Goal: Task Accomplishment & Management: Complete application form

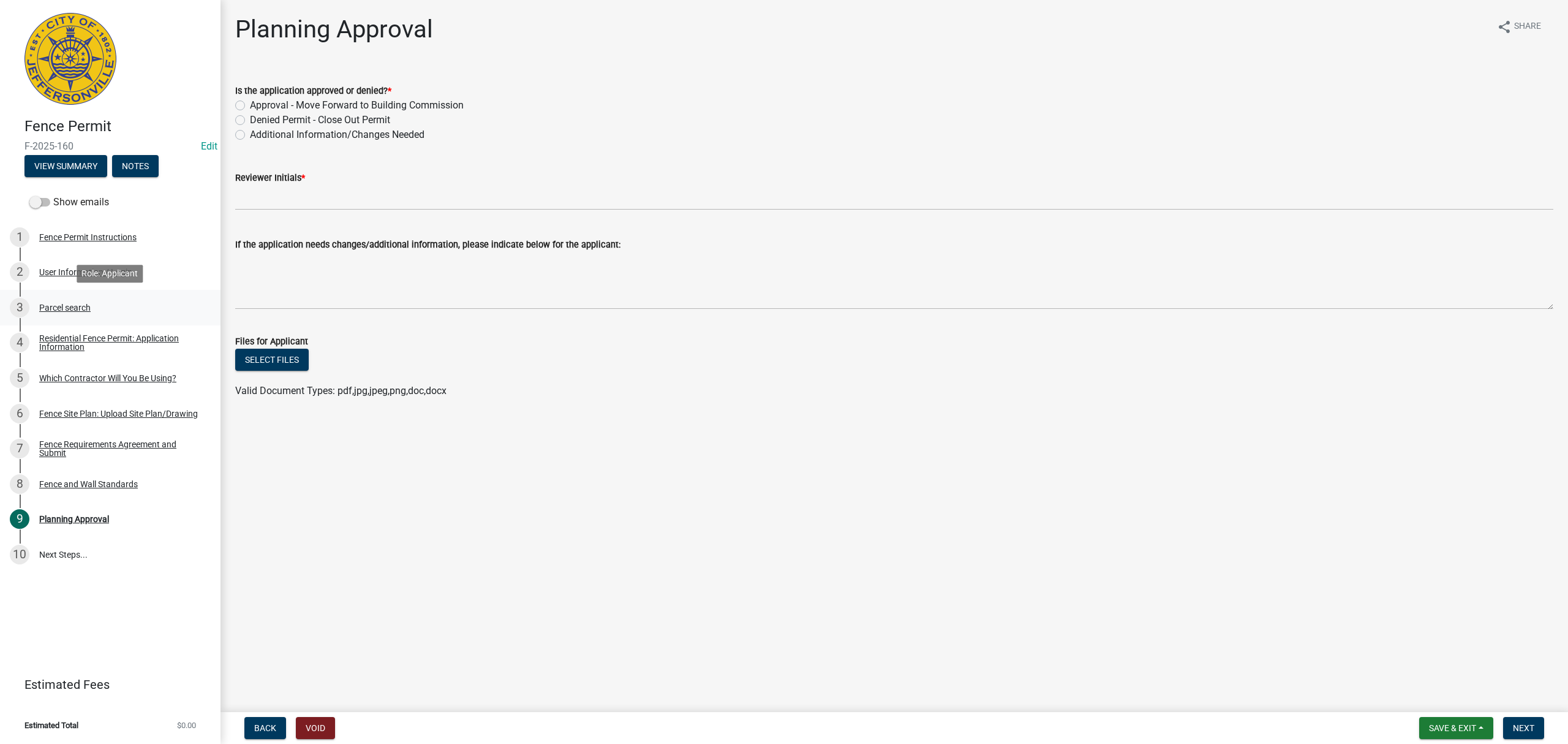
click at [116, 307] on div "3 Parcel search" at bounding box center [105, 307] width 191 height 19
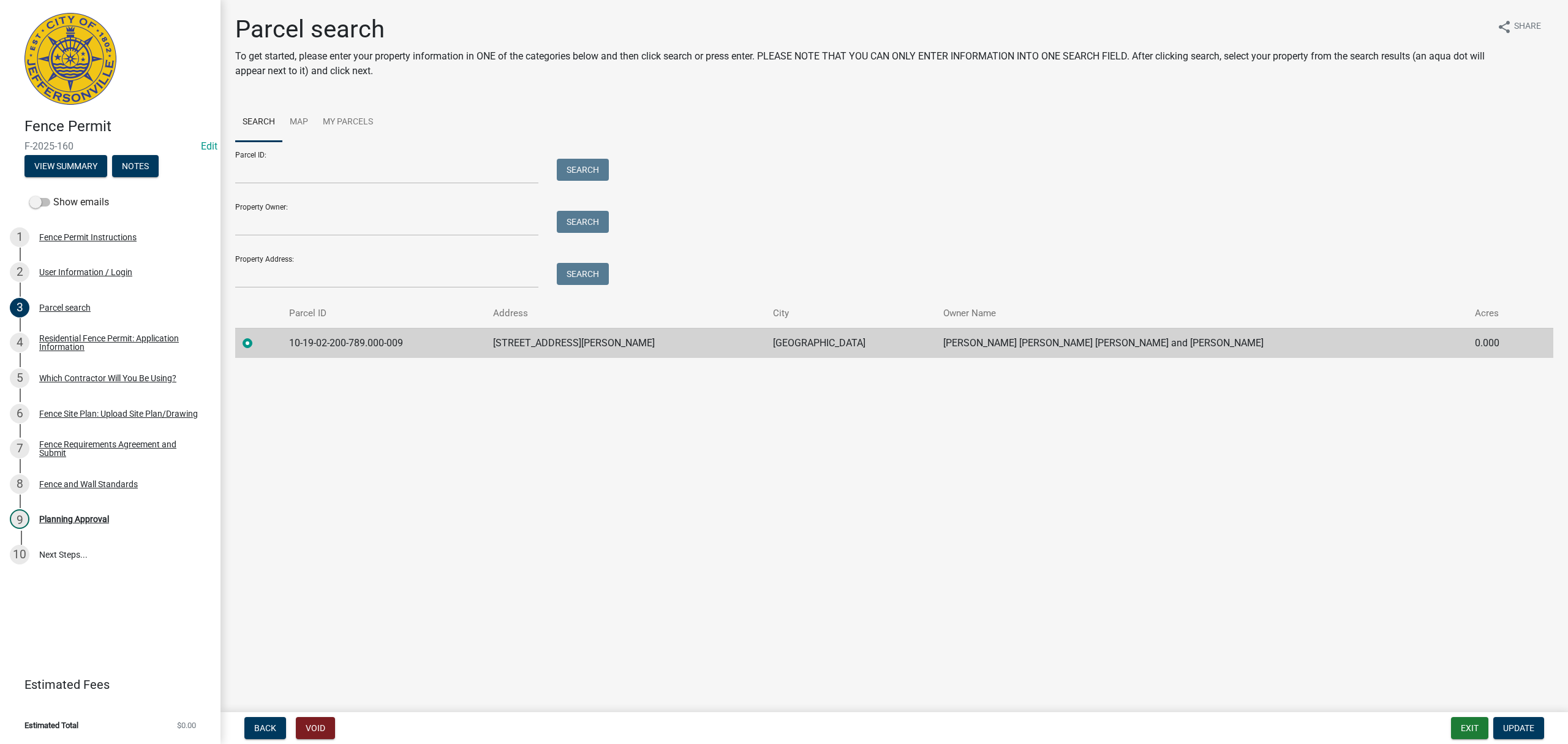
click at [430, 344] on td "10-19-02-200-789.000-009" at bounding box center [384, 343] width 204 height 30
click at [368, 336] on td "10-19-02-200-789.000-009" at bounding box center [384, 343] width 204 height 30
copy td "10-19-02-200-789.000-009"
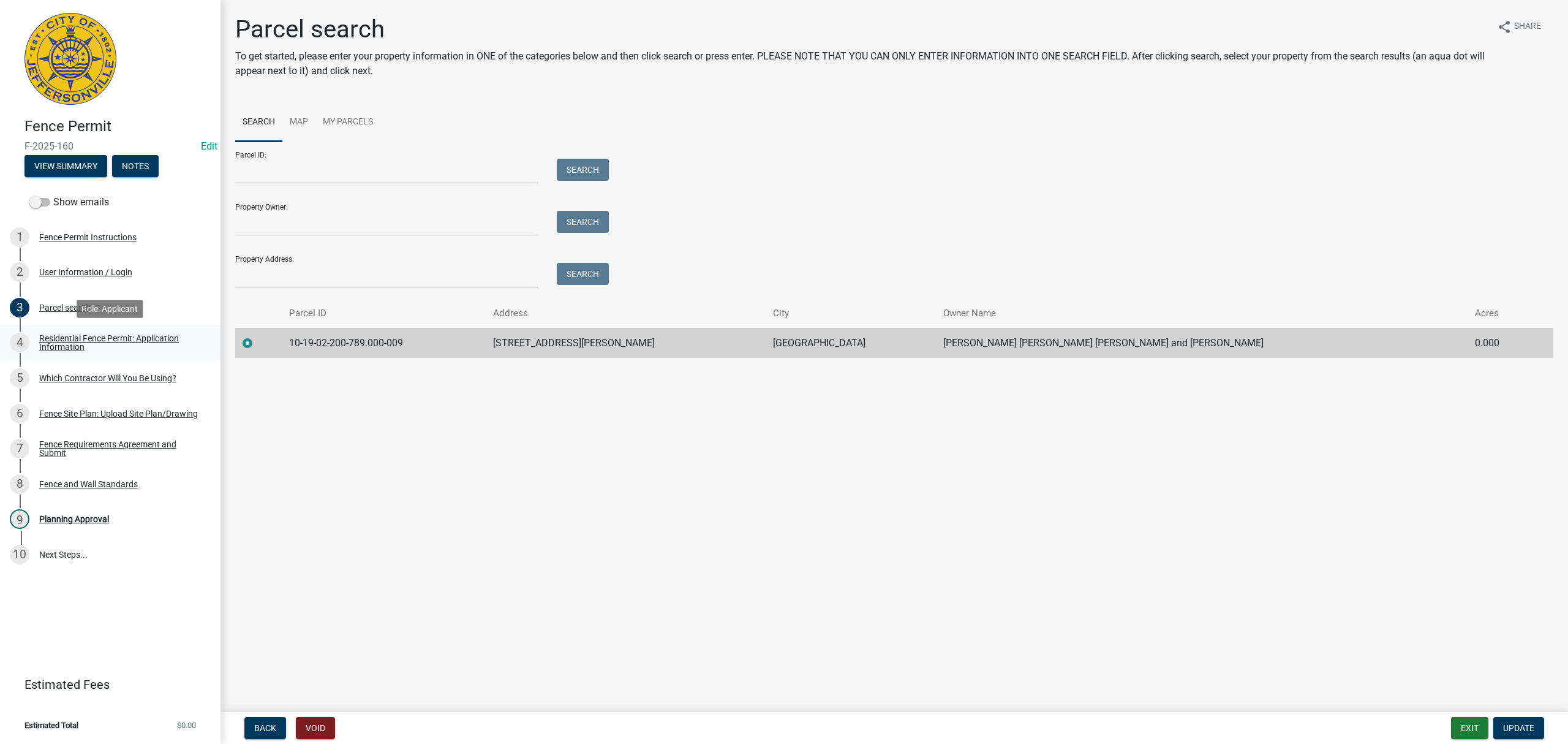
click at [116, 342] on div "Residential Fence Permit: Application Information" at bounding box center [120, 342] width 162 height 17
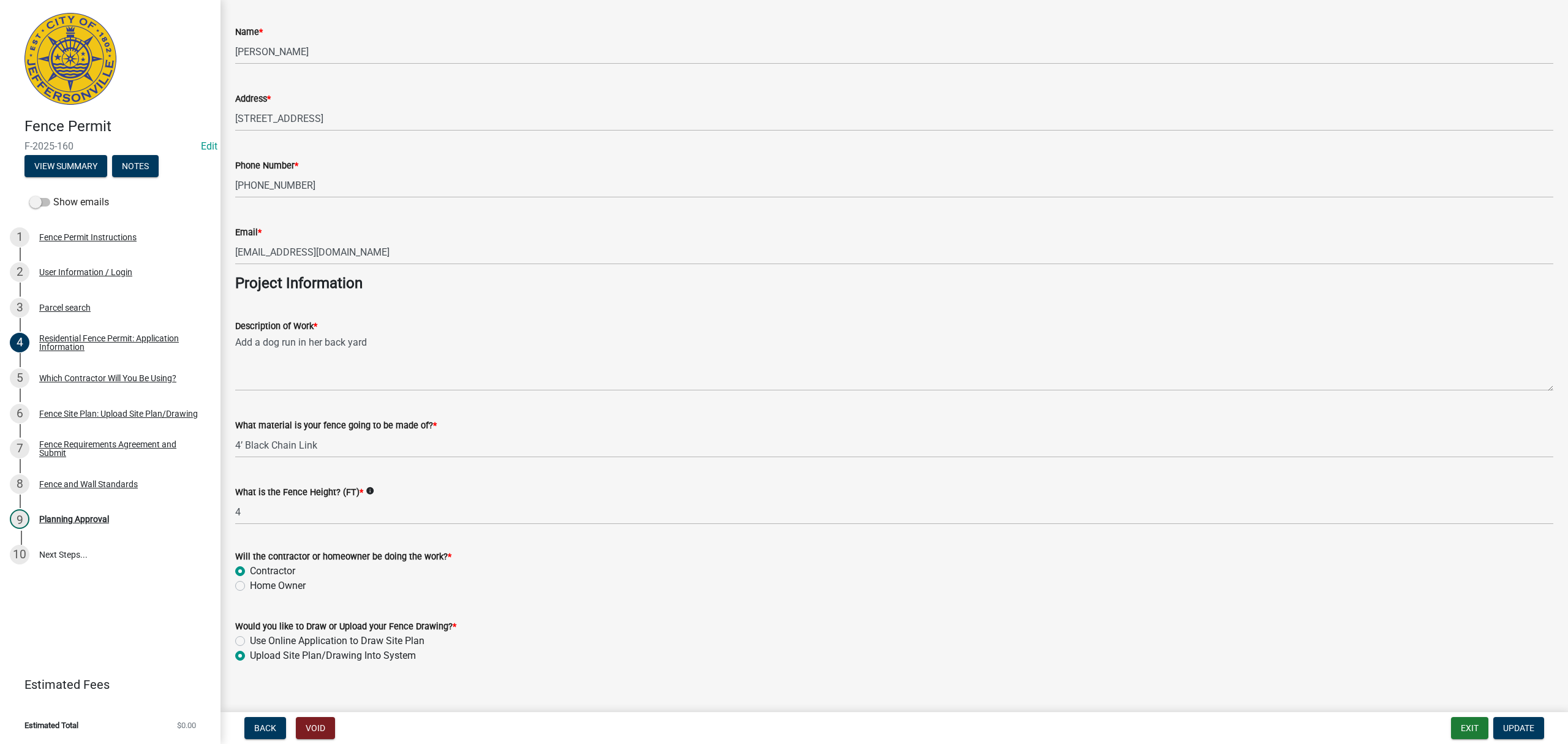
scroll to position [811, 0]
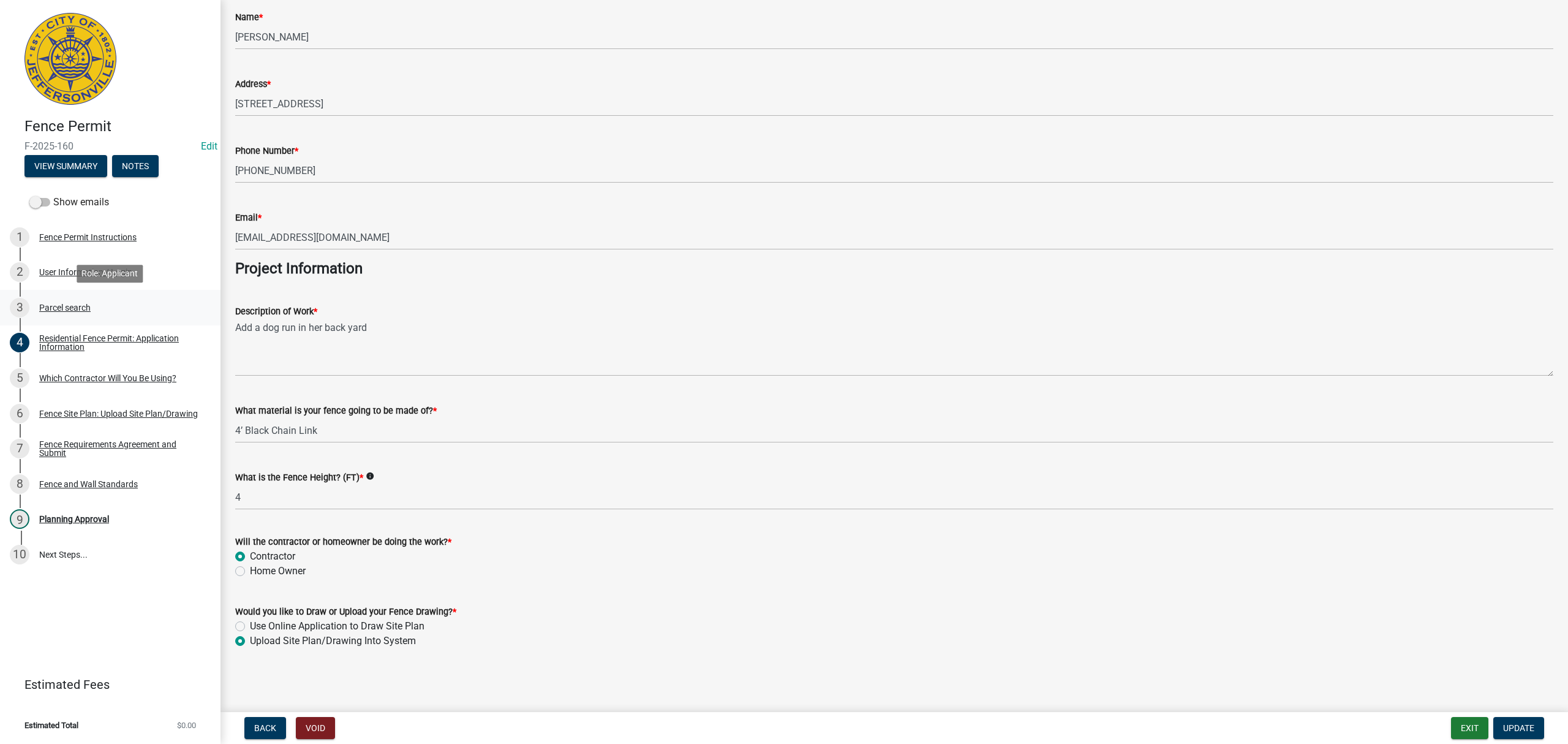
click at [106, 300] on div "3 Parcel search" at bounding box center [105, 307] width 191 height 19
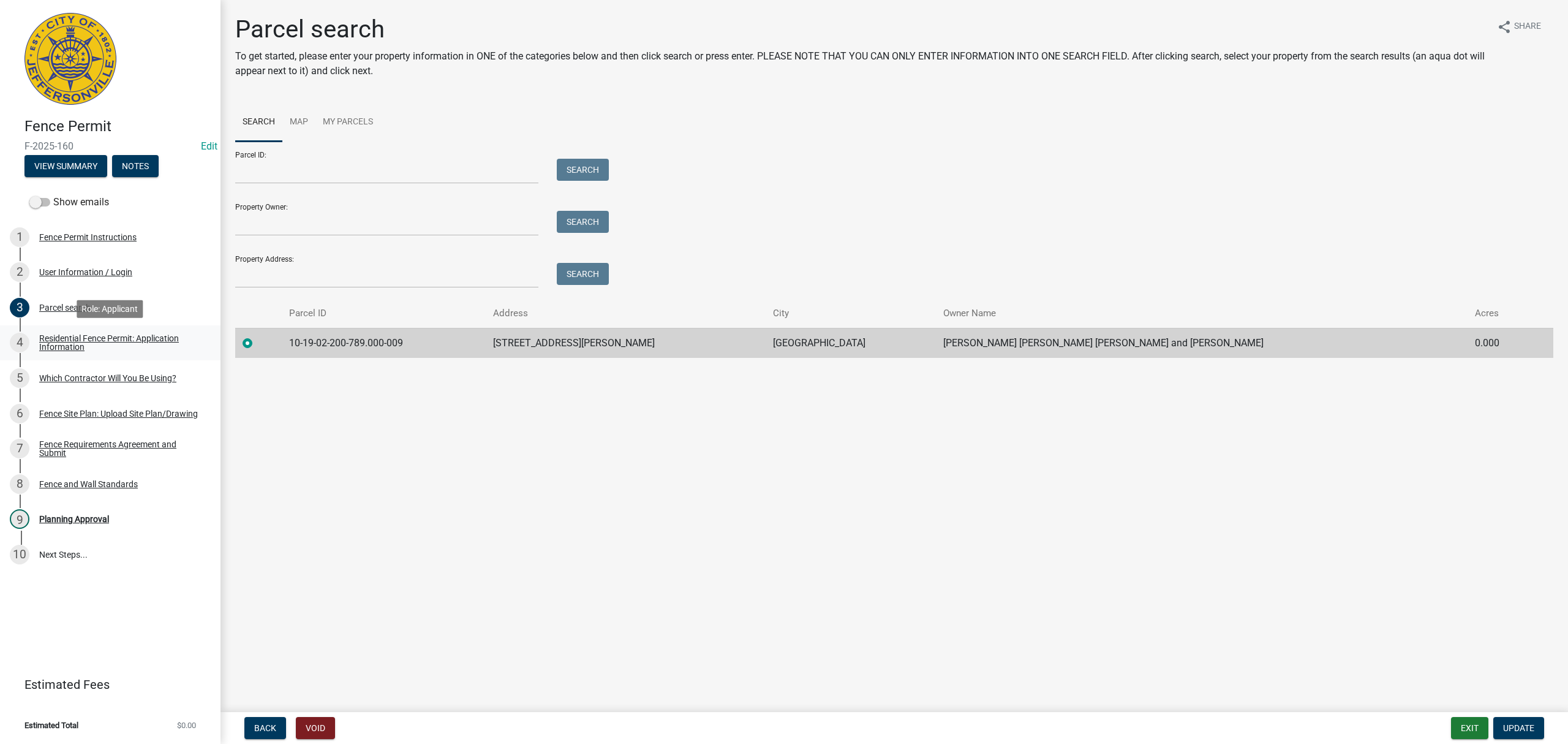
click at [111, 341] on div "Residential Fence Permit: Application Information" at bounding box center [120, 342] width 162 height 17
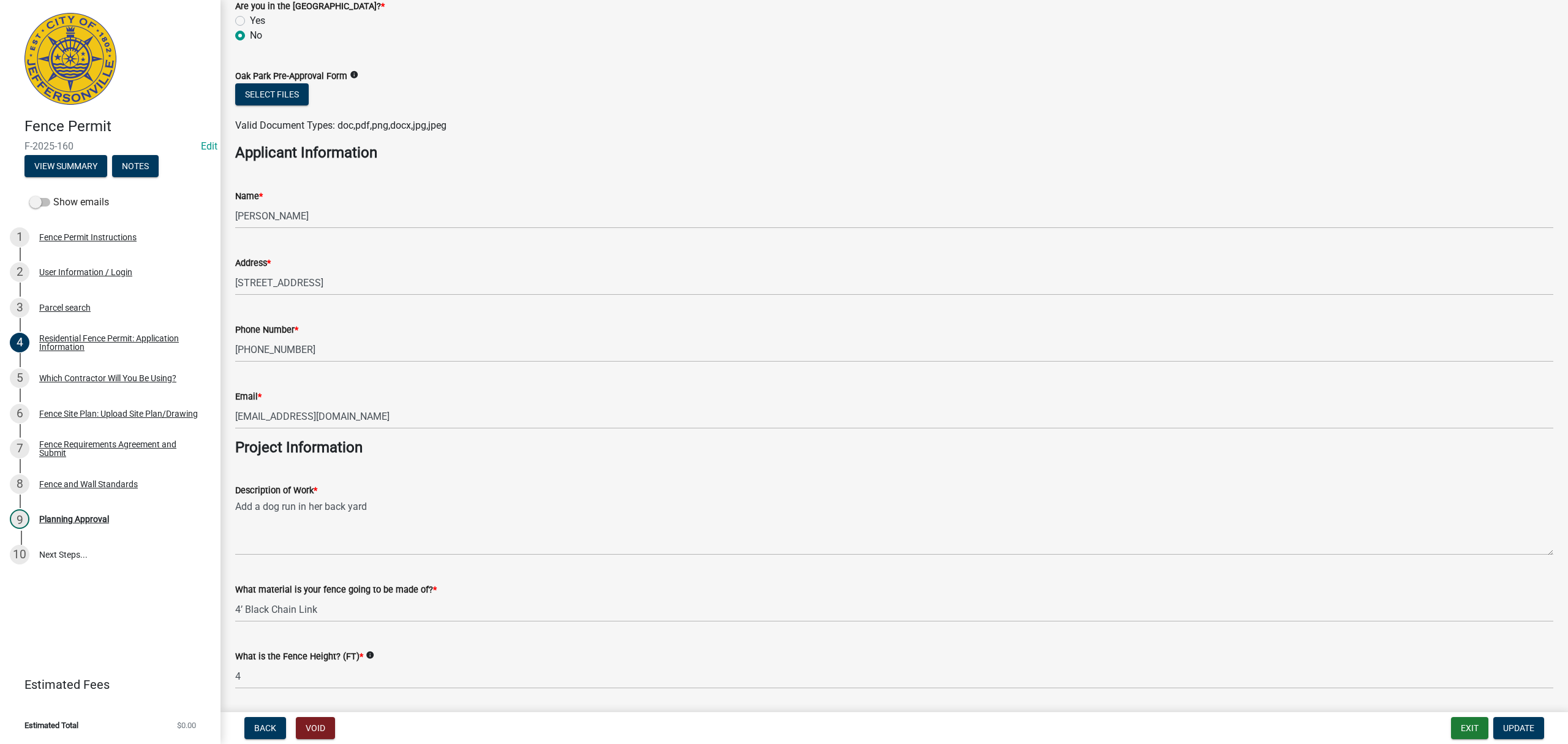
scroll to position [811, 0]
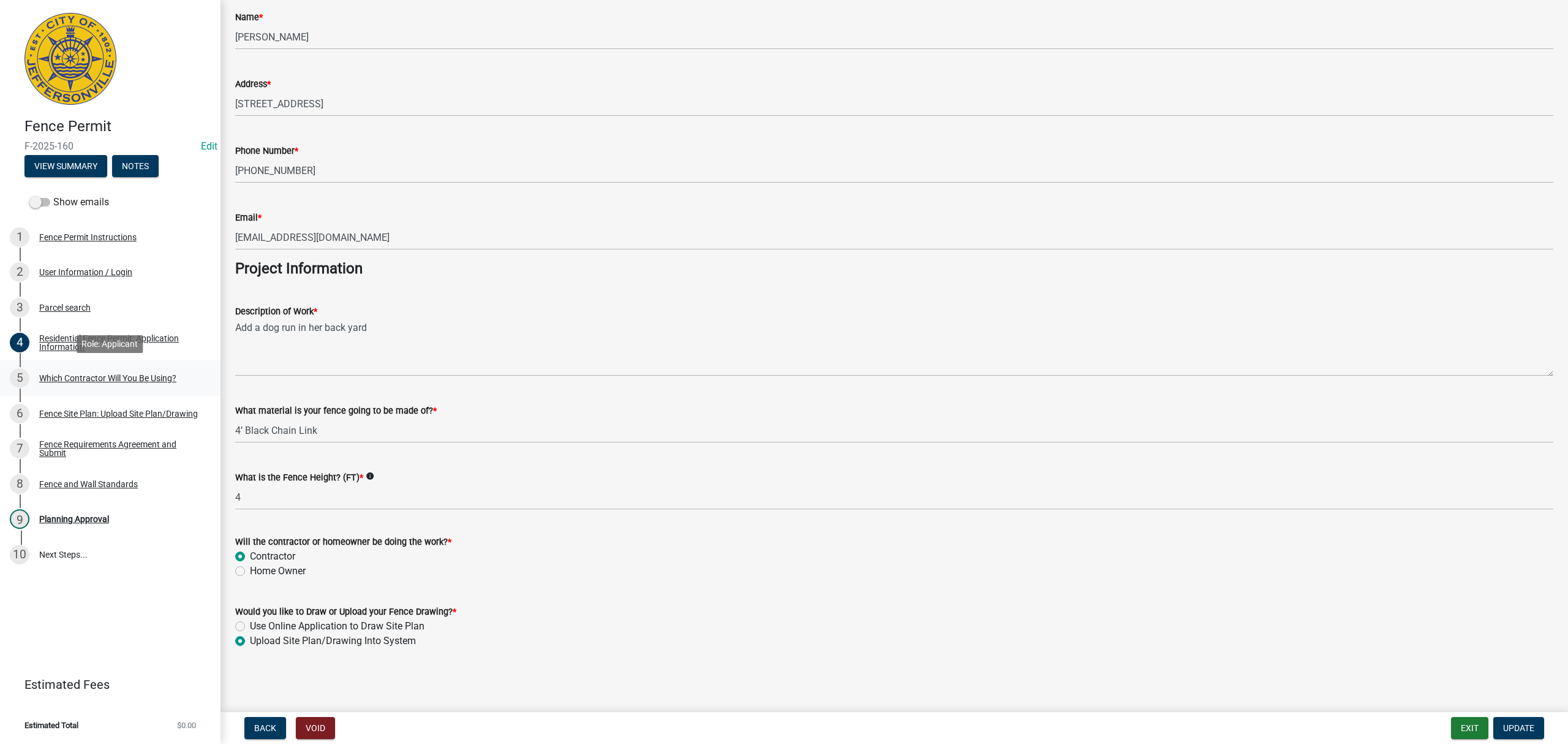
click at [104, 370] on div "5 Which Contractor Will You Be Using?" at bounding box center [105, 378] width 191 height 19
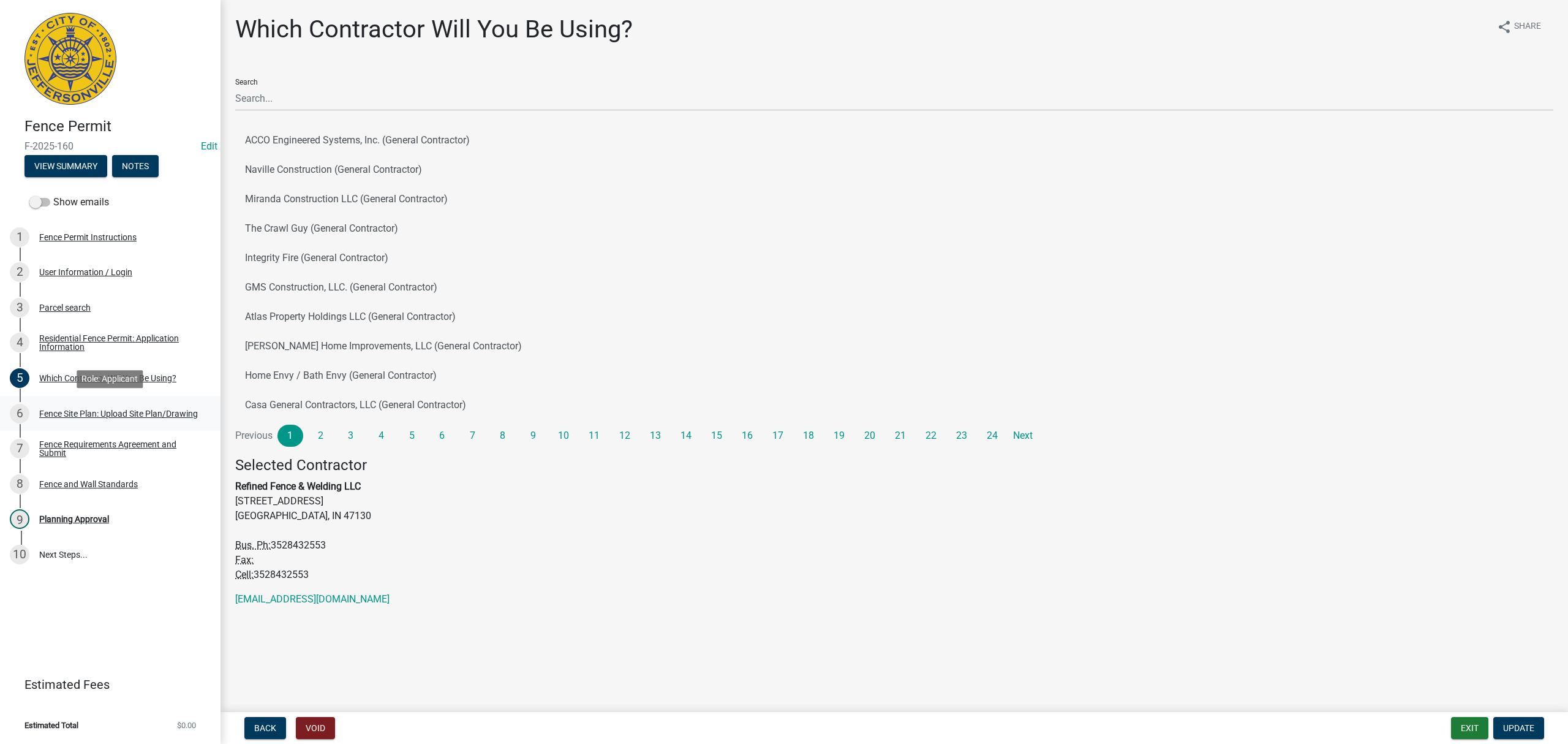
click at [111, 407] on div "6 Fence Site Plan: Upload Site Plan/Drawing" at bounding box center [105, 413] width 191 height 19
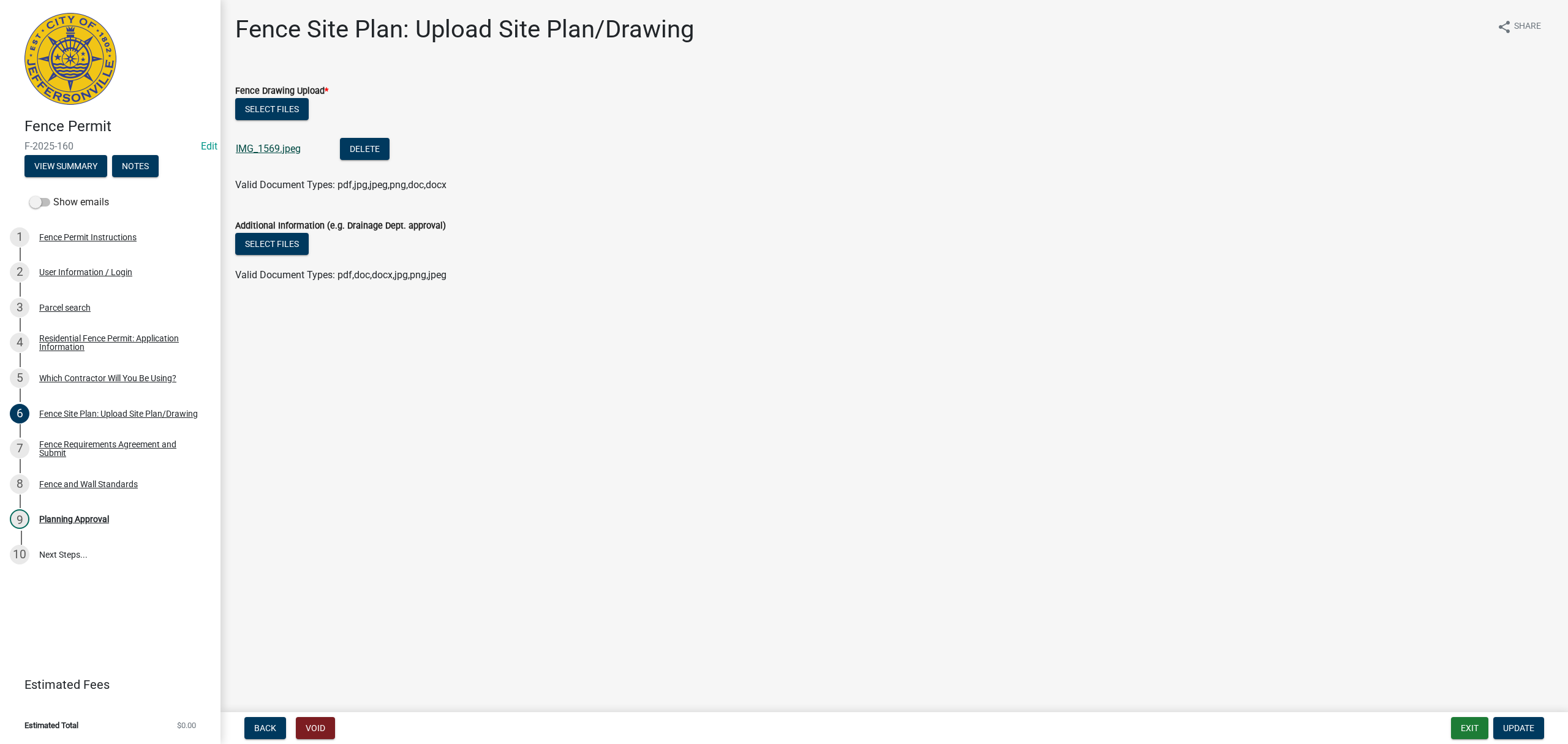
click at [273, 146] on link "IMG_1569.jpeg" at bounding box center [268, 148] width 65 height 12
click at [151, 442] on div "Fence Requirements Agreement and Submit" at bounding box center [120, 448] width 162 height 17
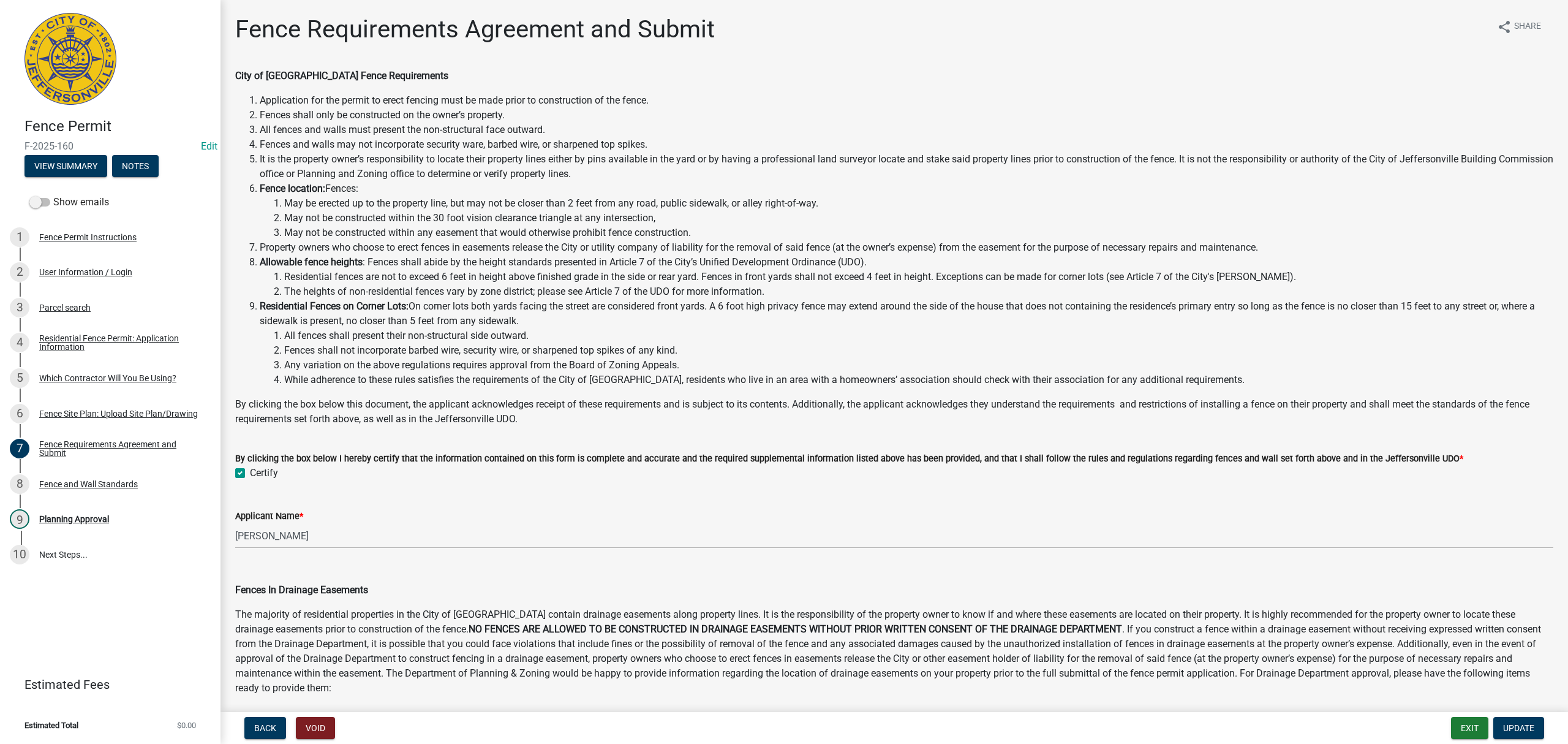
scroll to position [322, 0]
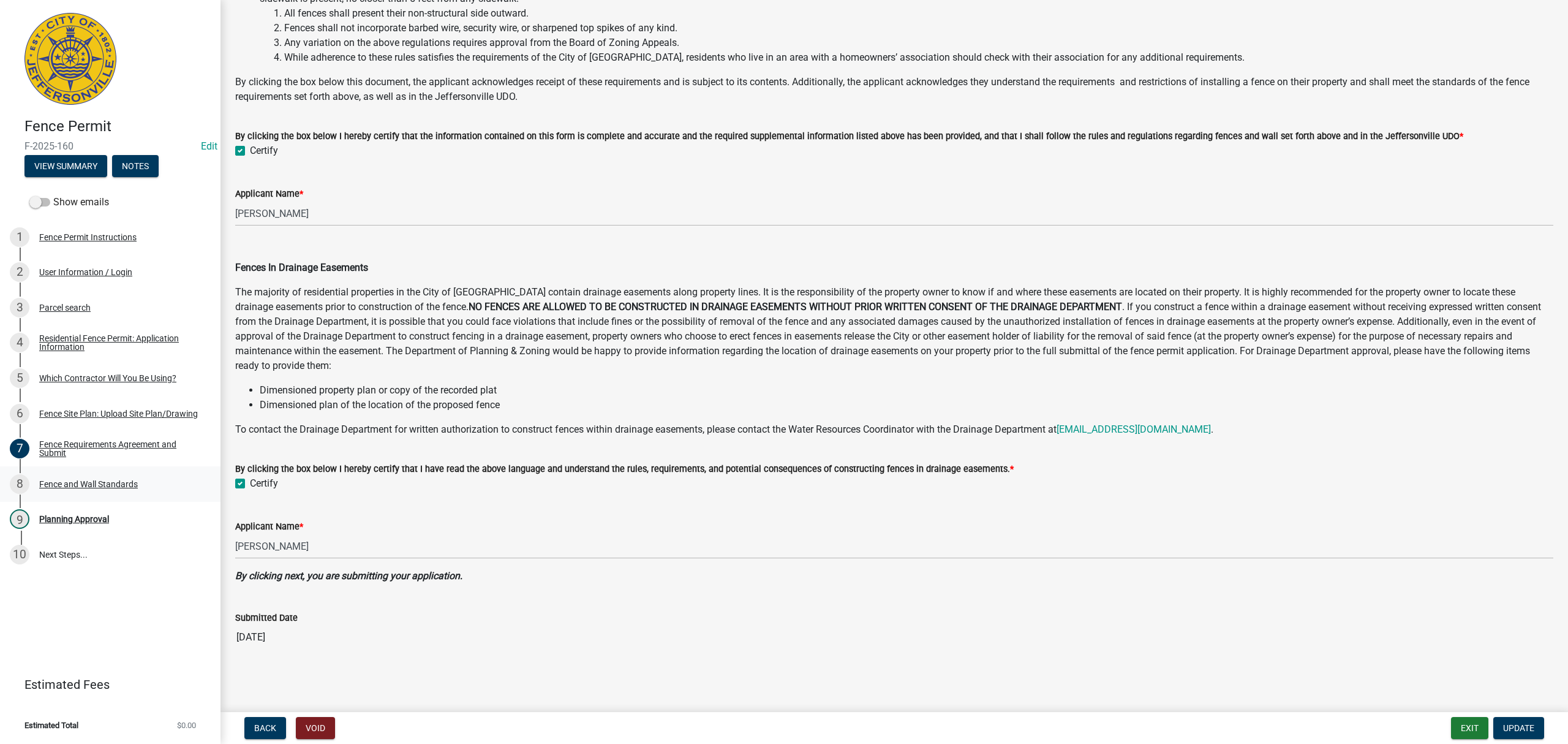
click at [91, 488] on div "8 Fence and Wall Standards" at bounding box center [105, 484] width 191 height 19
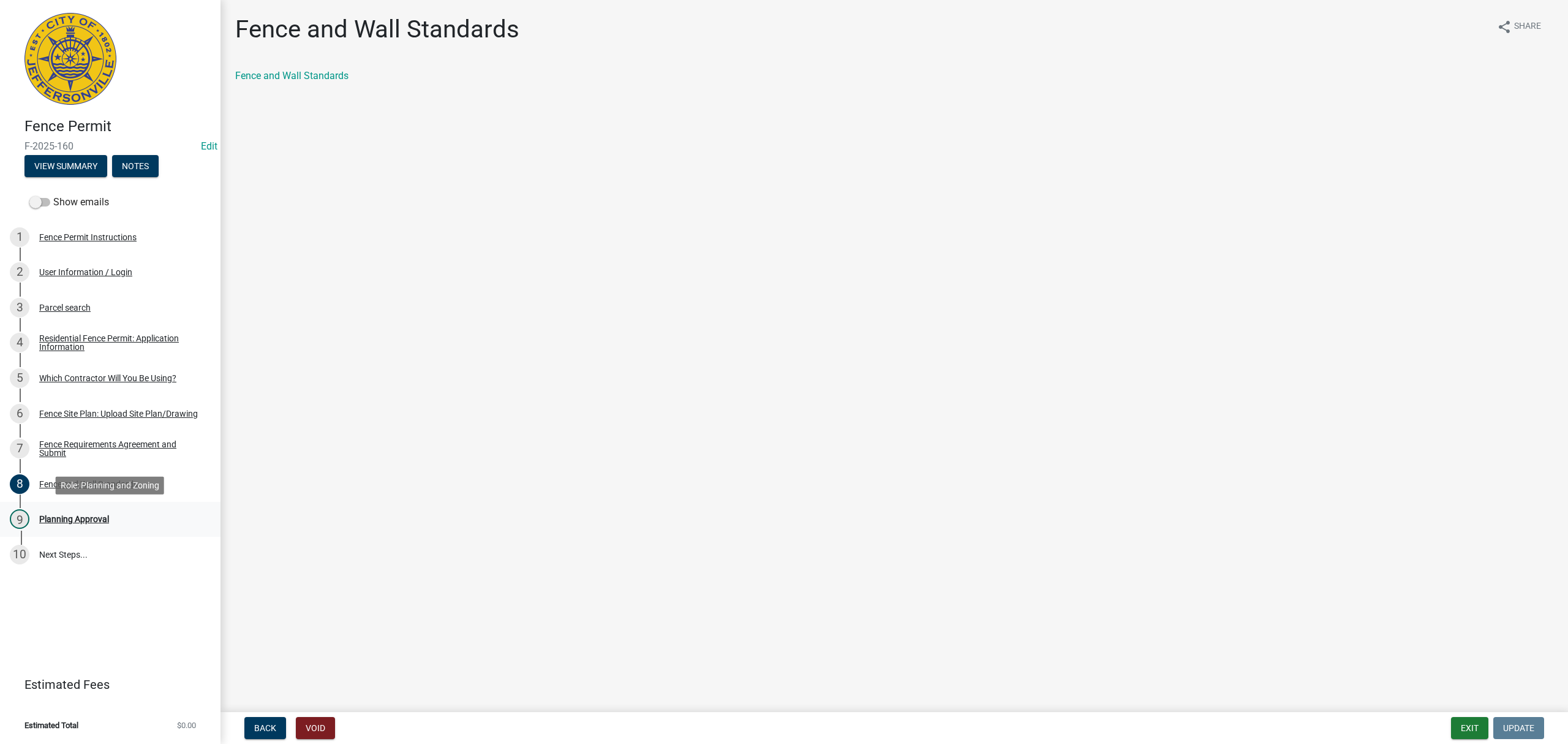
click at [108, 505] on link "9 Planning Approval" at bounding box center [110, 519] width 220 height 36
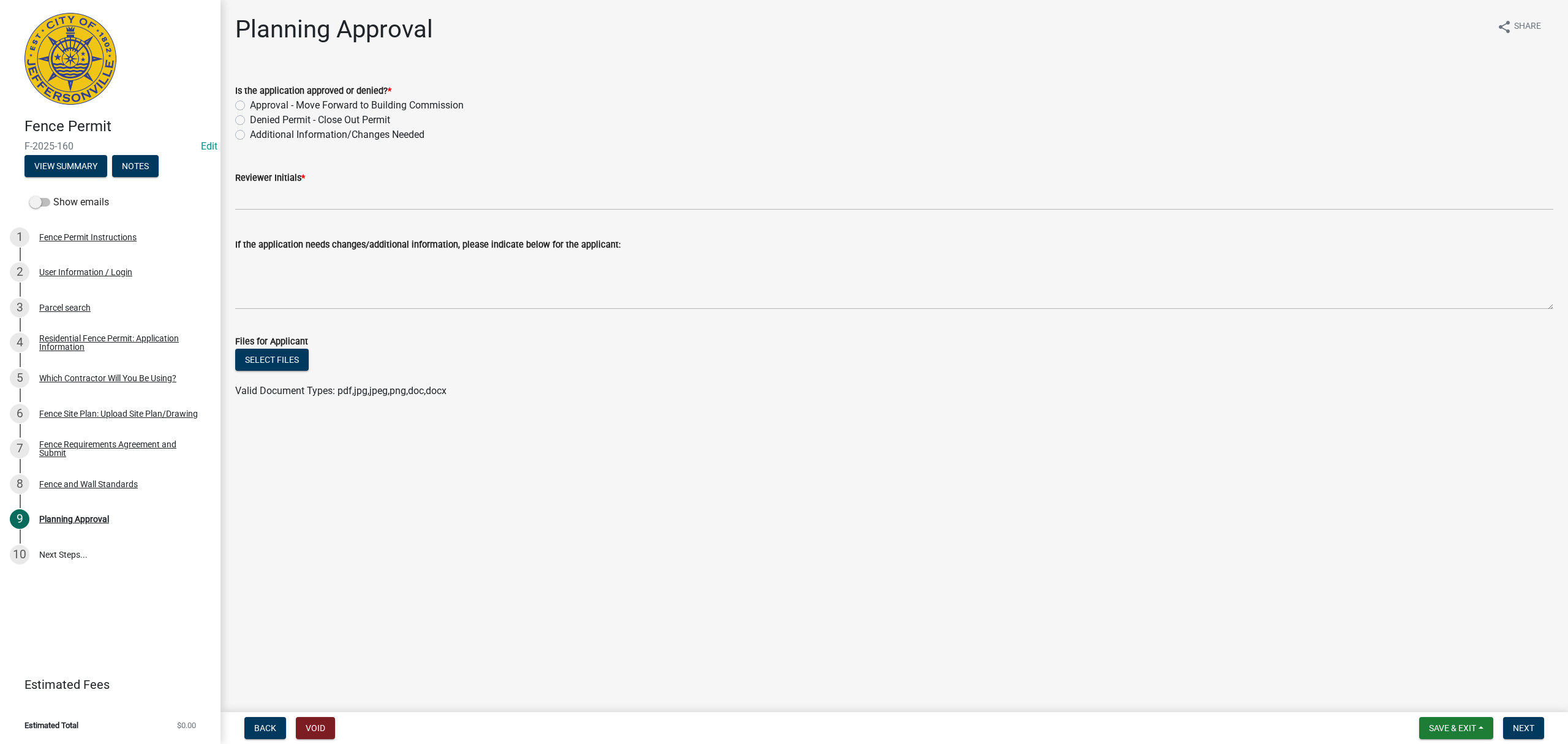
click at [250, 108] on label "Approval - Move Forward to Building Commission" at bounding box center [357, 105] width 214 height 15
click at [250, 106] on input "Approval - Move Forward to Building Commission" at bounding box center [254, 102] width 8 height 8
radio input "true"
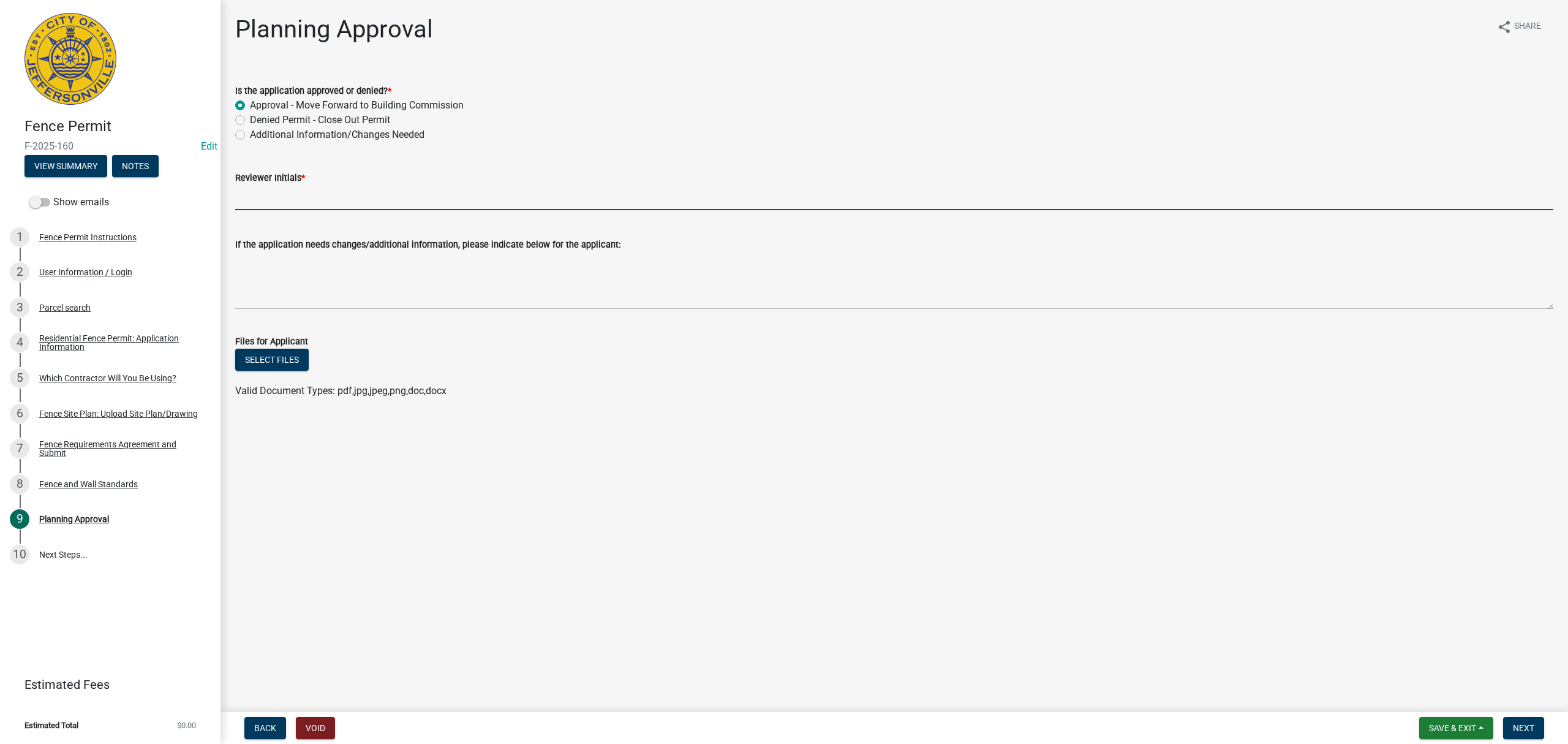
click at [278, 192] on input "Reviewer Initials *" at bounding box center [894, 197] width 1318 height 25
type input "STS"
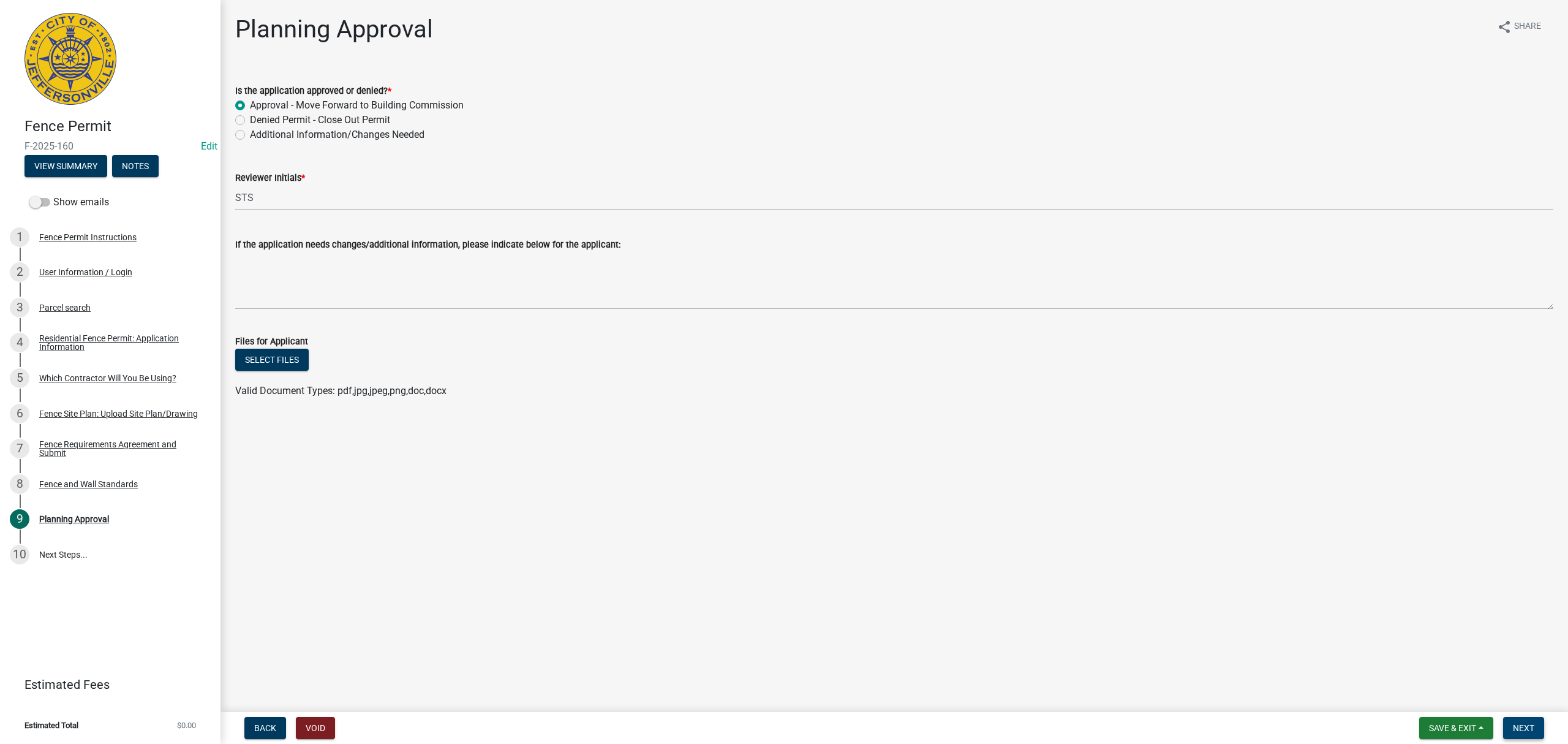
click at [1519, 727] on span "Next" at bounding box center [1523, 727] width 21 height 10
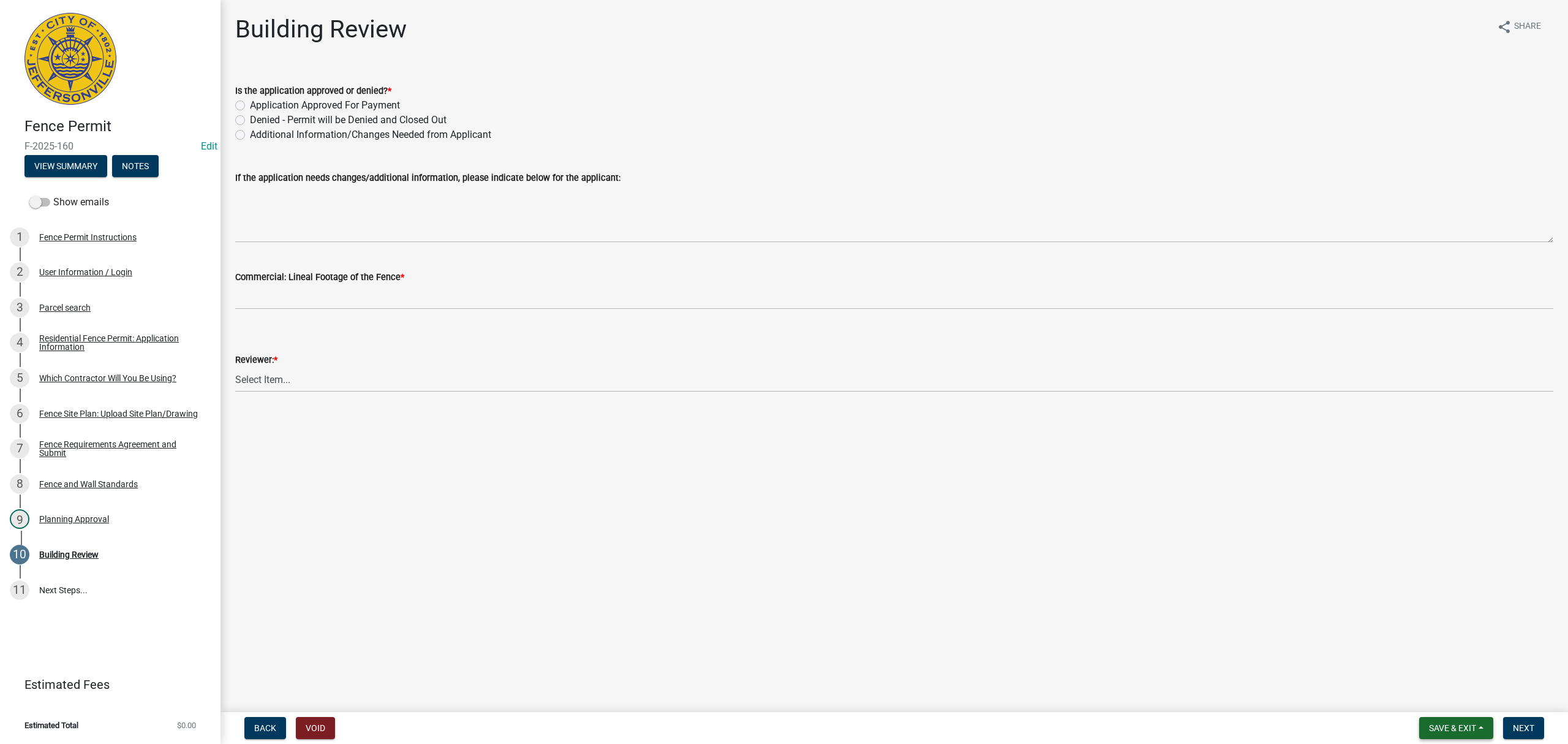
click at [1459, 732] on span "Save & Exit" at bounding box center [1452, 727] width 47 height 10
click at [1439, 692] on button "Save & Exit" at bounding box center [1444, 696] width 98 height 29
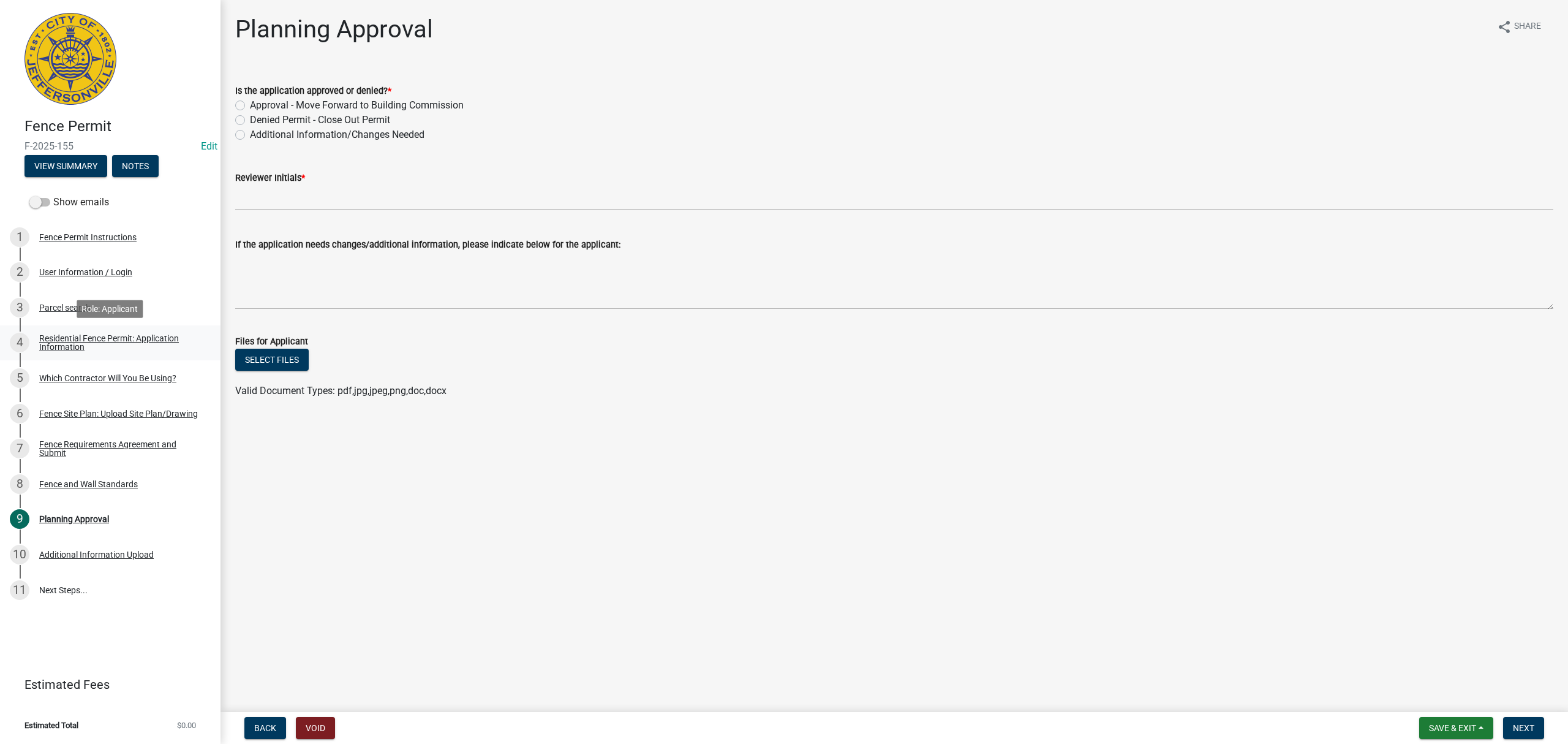
click at [147, 348] on div "Residential Fence Permit: Application Information" at bounding box center [120, 342] width 162 height 17
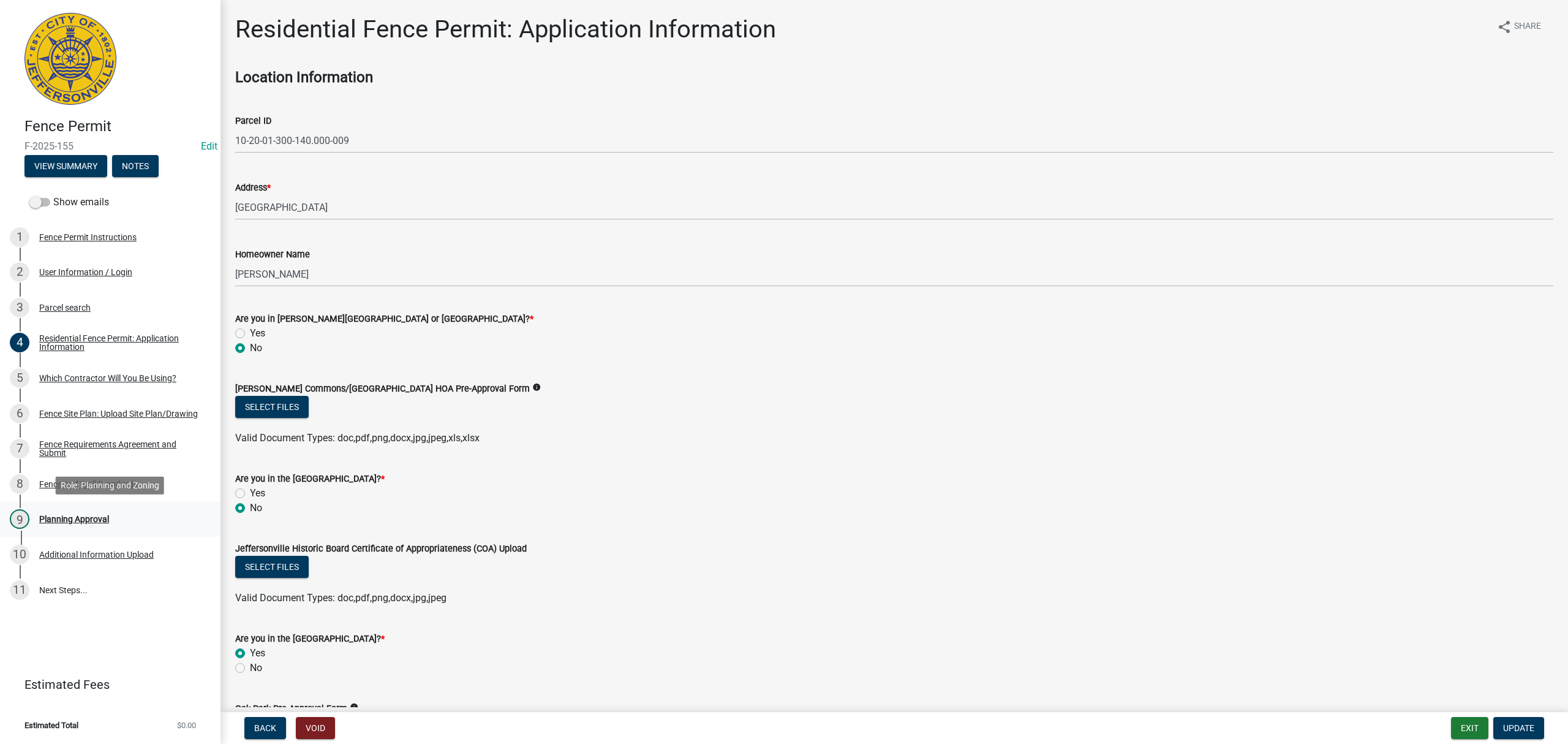
click at [91, 520] on div "Planning Approval" at bounding box center [74, 518] width 70 height 8
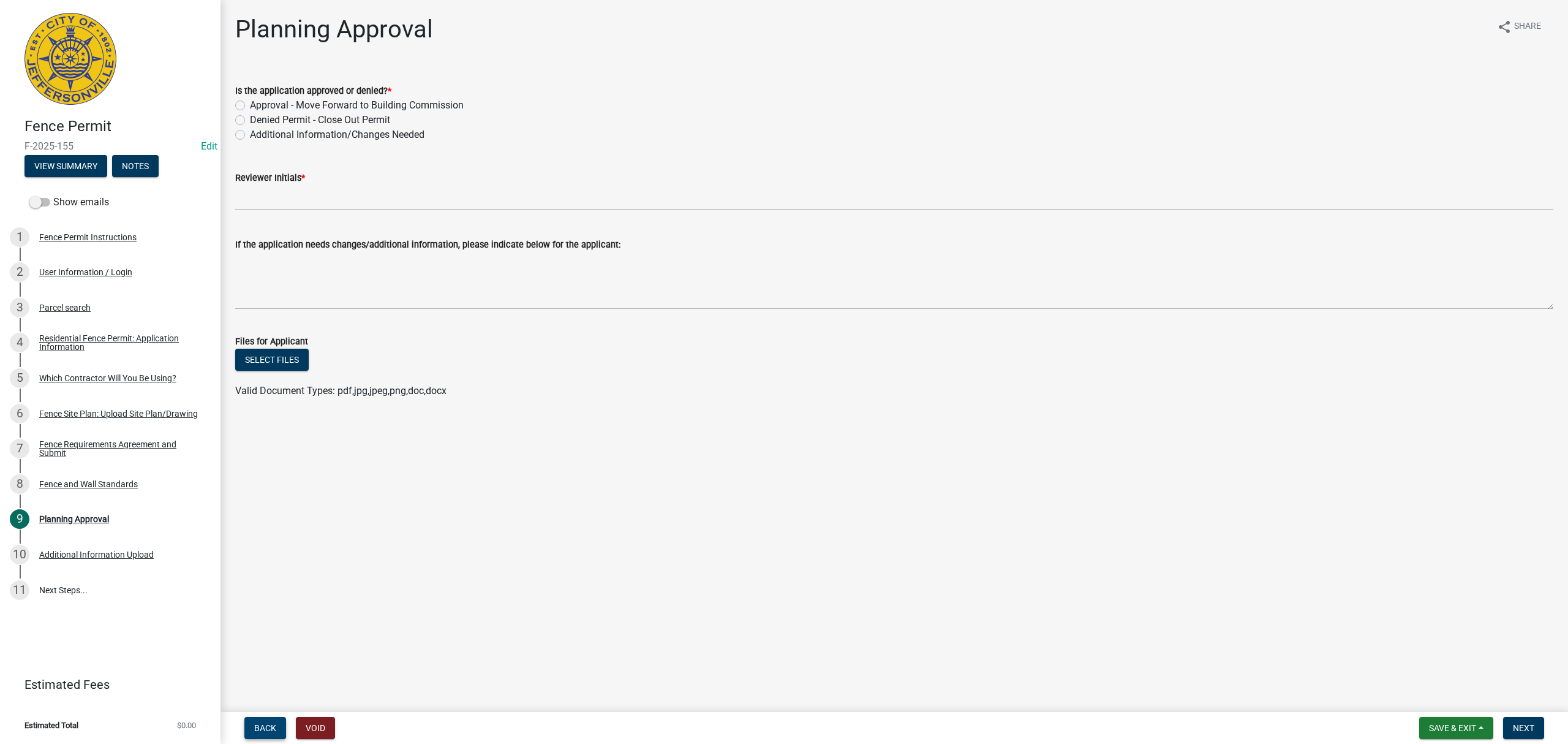
click at [268, 725] on span "Back" at bounding box center [265, 727] width 22 height 10
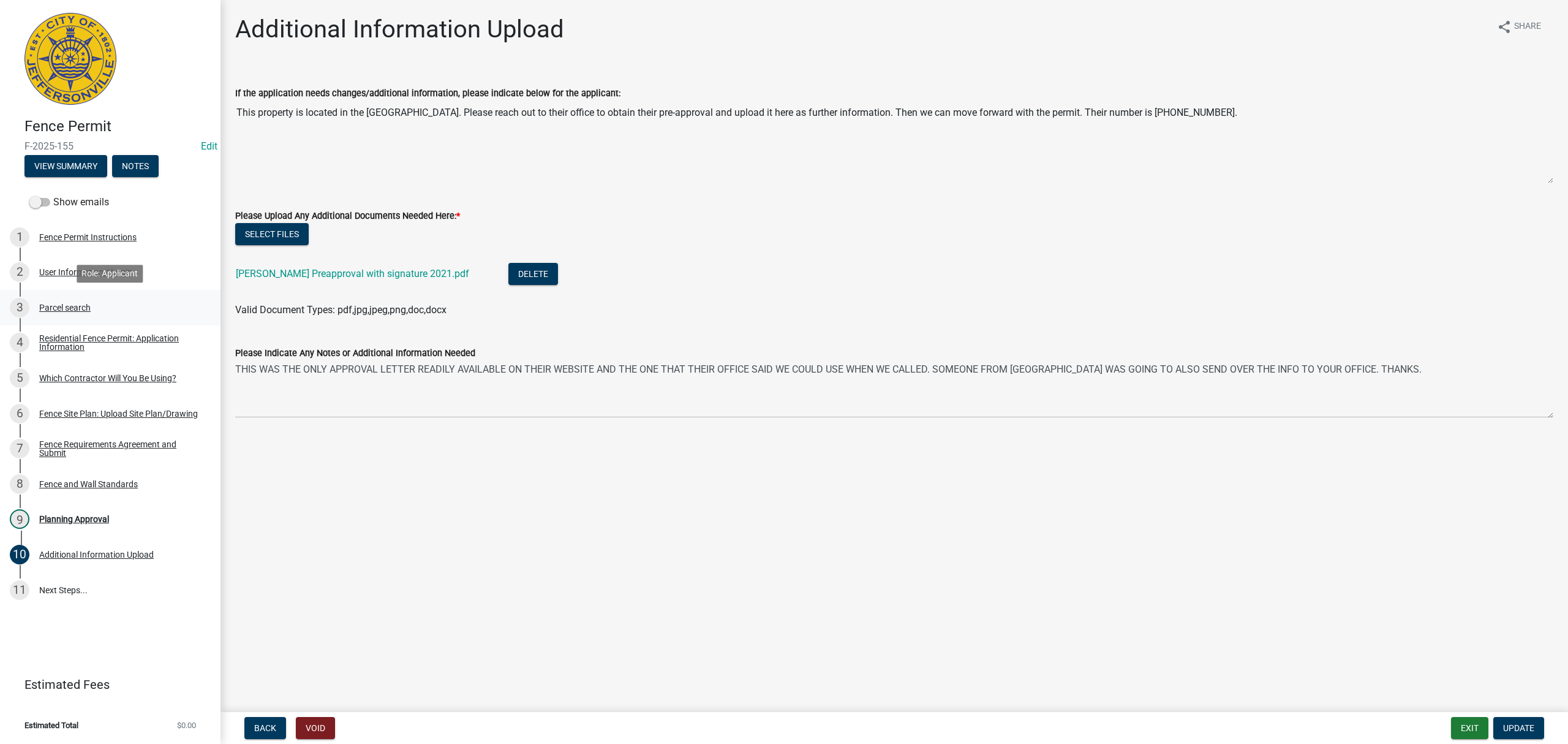
click at [140, 295] on link "3 Parcel search" at bounding box center [110, 307] width 220 height 36
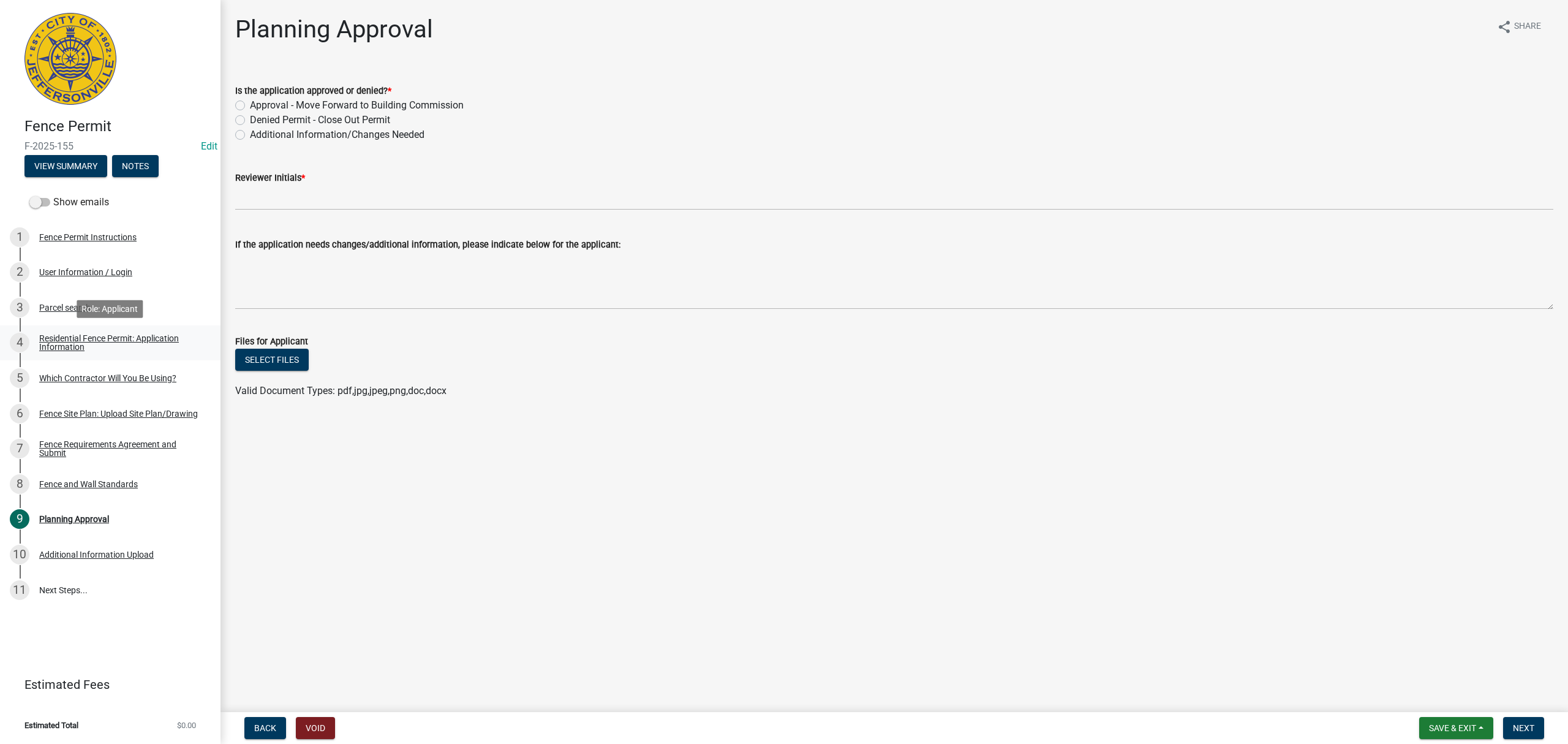
click at [109, 349] on div "Residential Fence Permit: Application Information" at bounding box center [120, 342] width 162 height 17
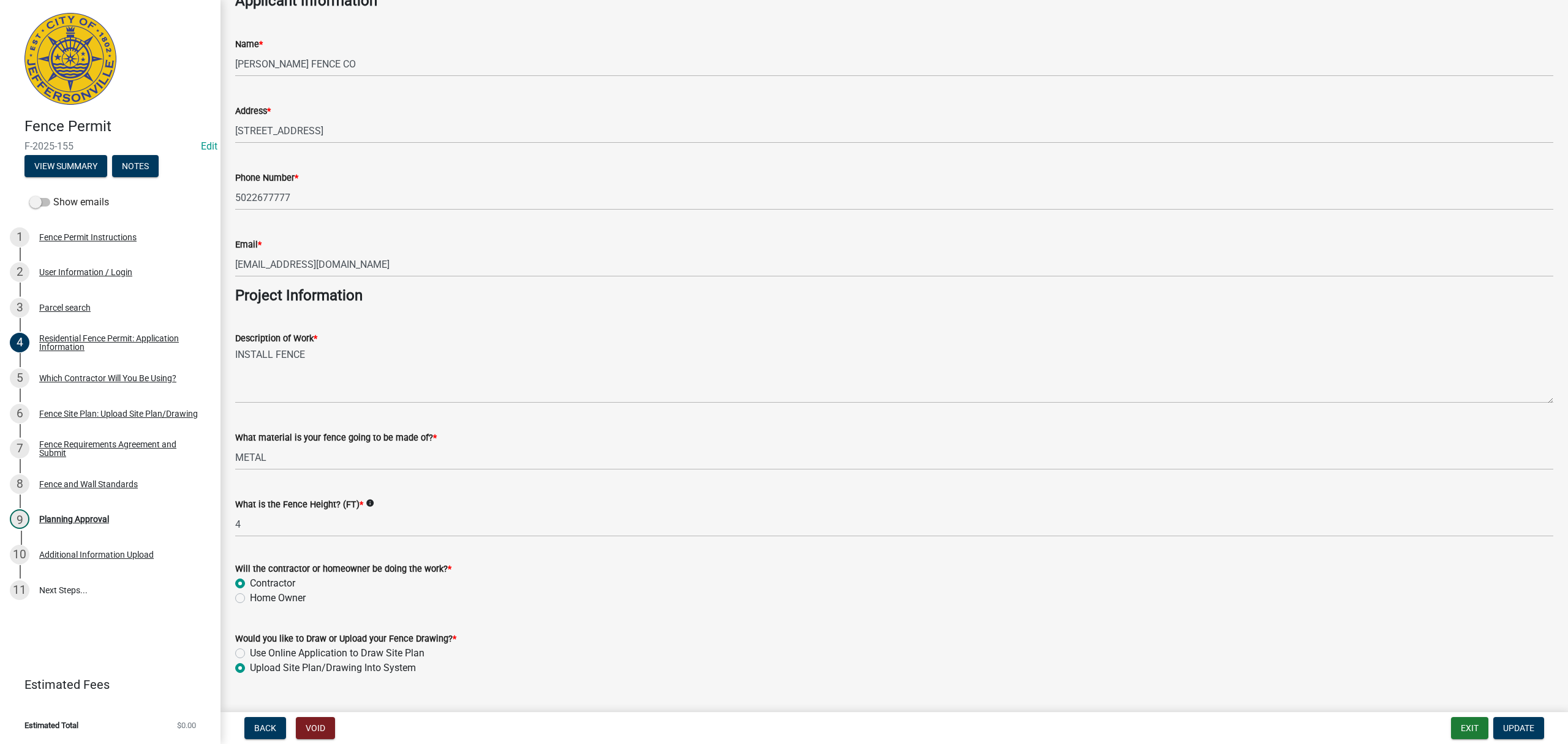
scroll to position [811, 0]
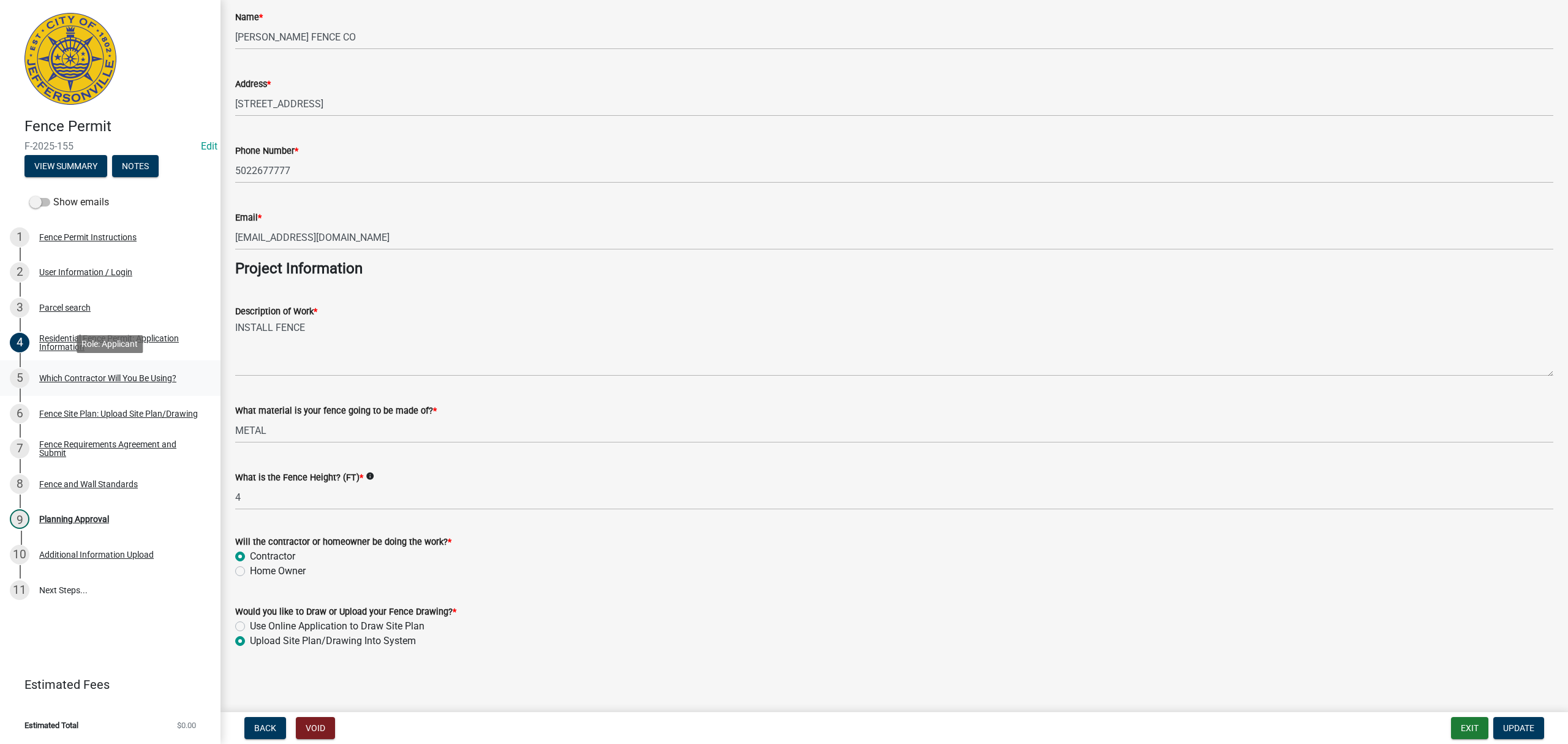
click at [132, 369] on div "5 Which Contractor Will You Be Using?" at bounding box center [105, 378] width 191 height 19
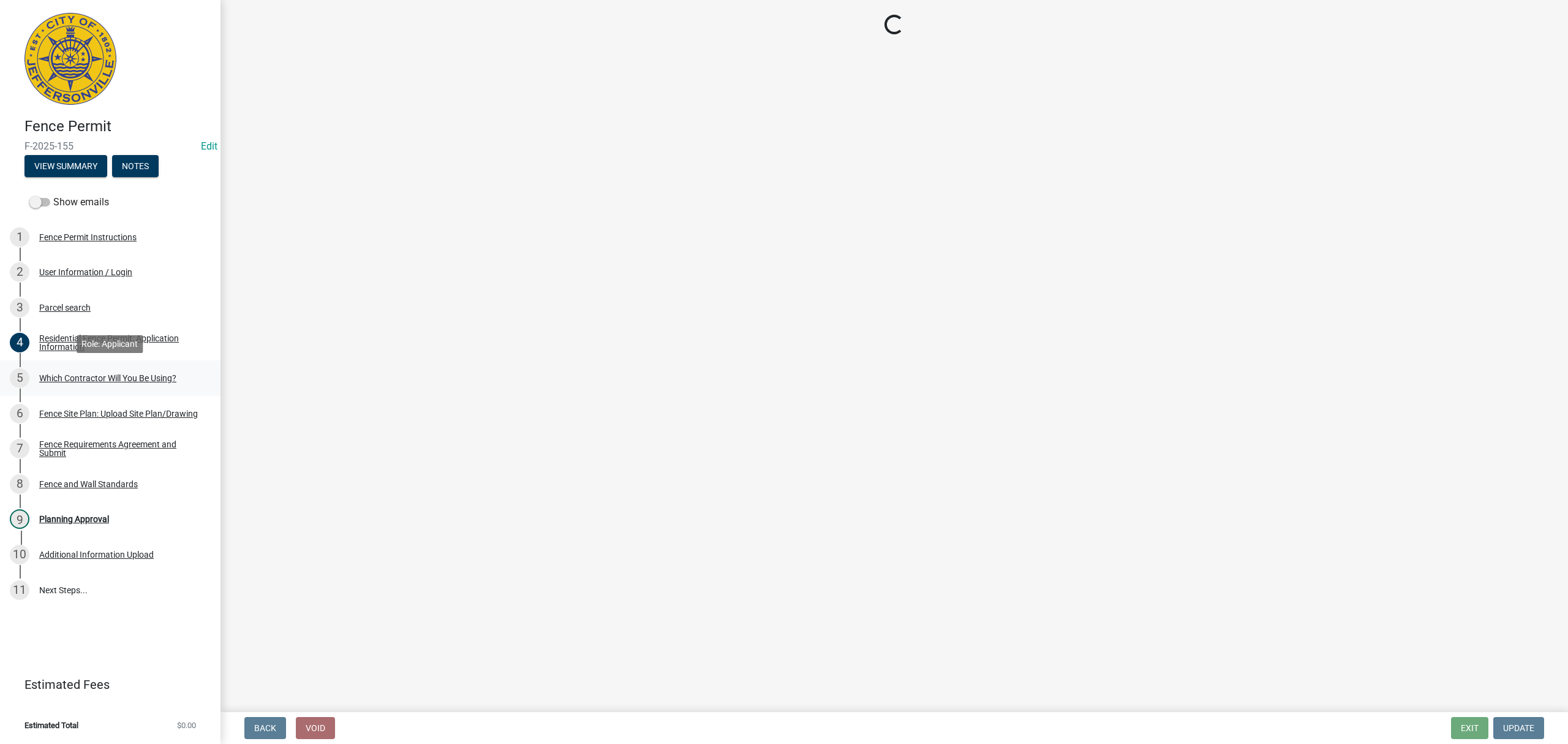
scroll to position [0, 0]
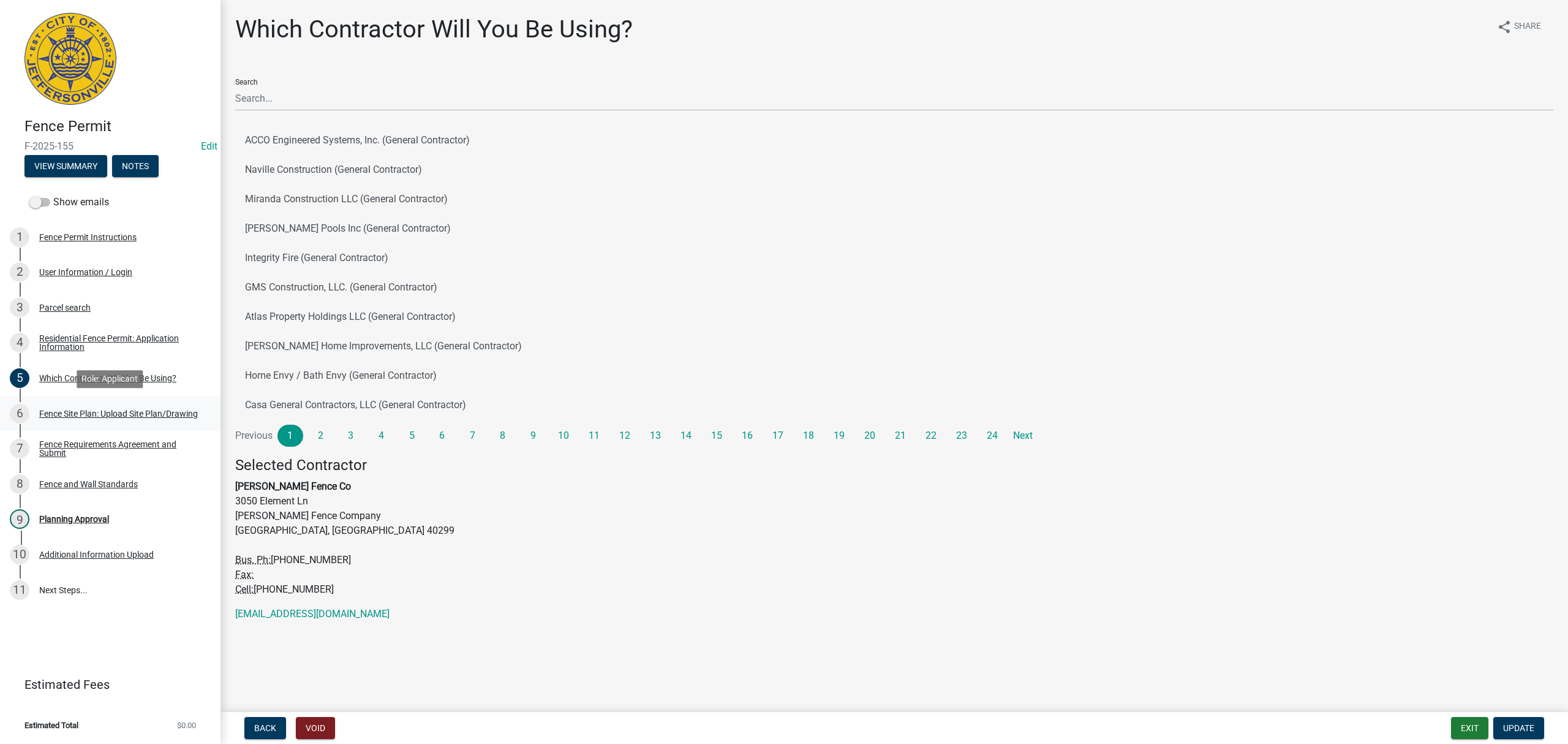
click at [137, 415] on div "Fence Site Plan: Upload Site Plan/Drawing" at bounding box center [118, 413] width 159 height 8
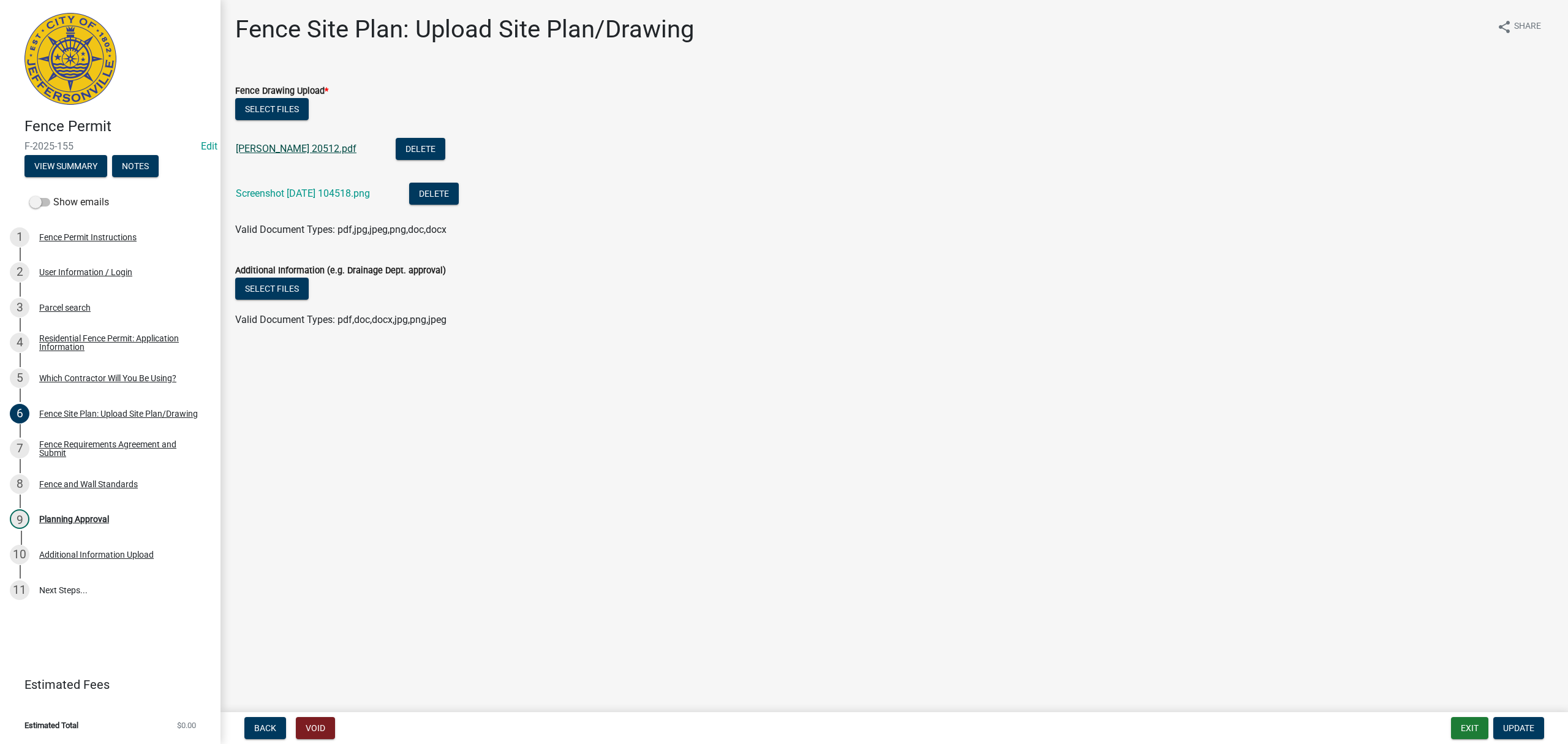
click at [271, 145] on link "Adam Murrell 20512.pdf" at bounding box center [296, 148] width 121 height 12
click at [370, 196] on link "Screenshot 2025-08-12 104518.png" at bounding box center [303, 193] width 134 height 12
click at [143, 346] on div "Residential Fence Permit: Application Information" at bounding box center [120, 342] width 162 height 17
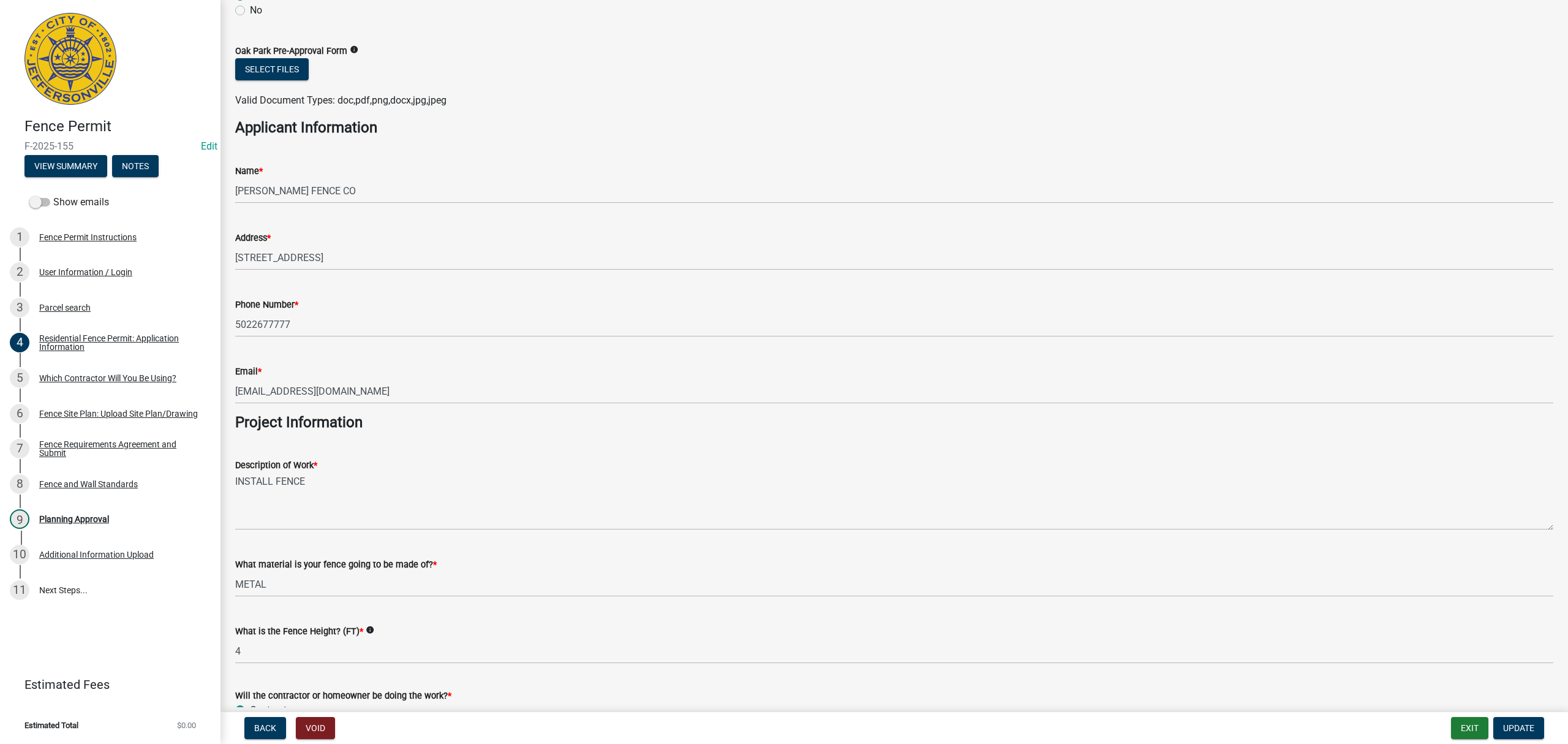
scroll to position [811, 0]
